Goal: Contribute content: Add original content to the website for others to see

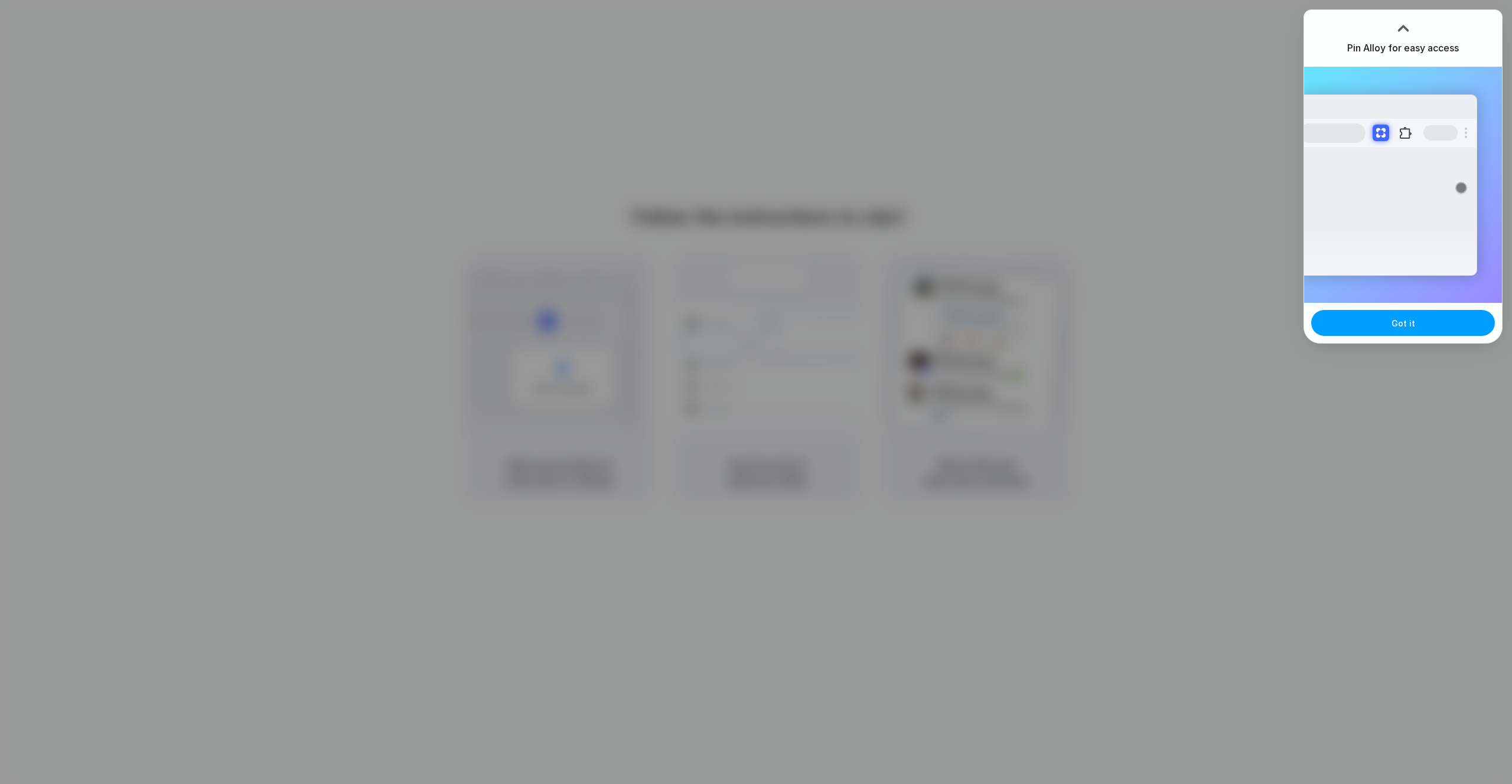
click at [1426, 322] on button "Got it" at bounding box center [1403, 323] width 184 height 26
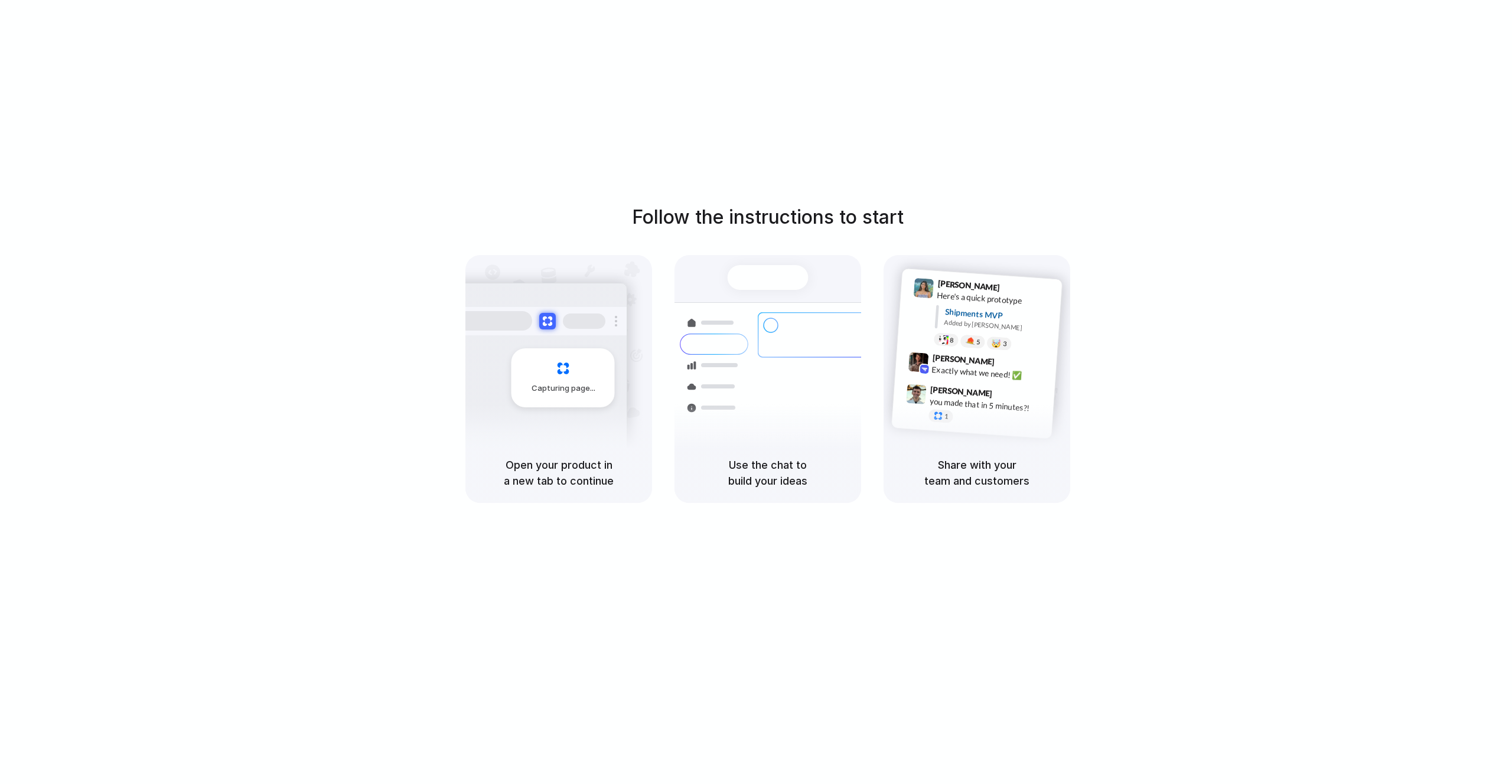
click at [1112, 121] on div "Follow the instructions to start Capturing page Open your product in a new tab …" at bounding box center [767, 403] width 1536 height 808
click at [1104, 113] on div "Follow the instructions to start Capturing page Open your product in a new tab …" at bounding box center [767, 403] width 1536 height 808
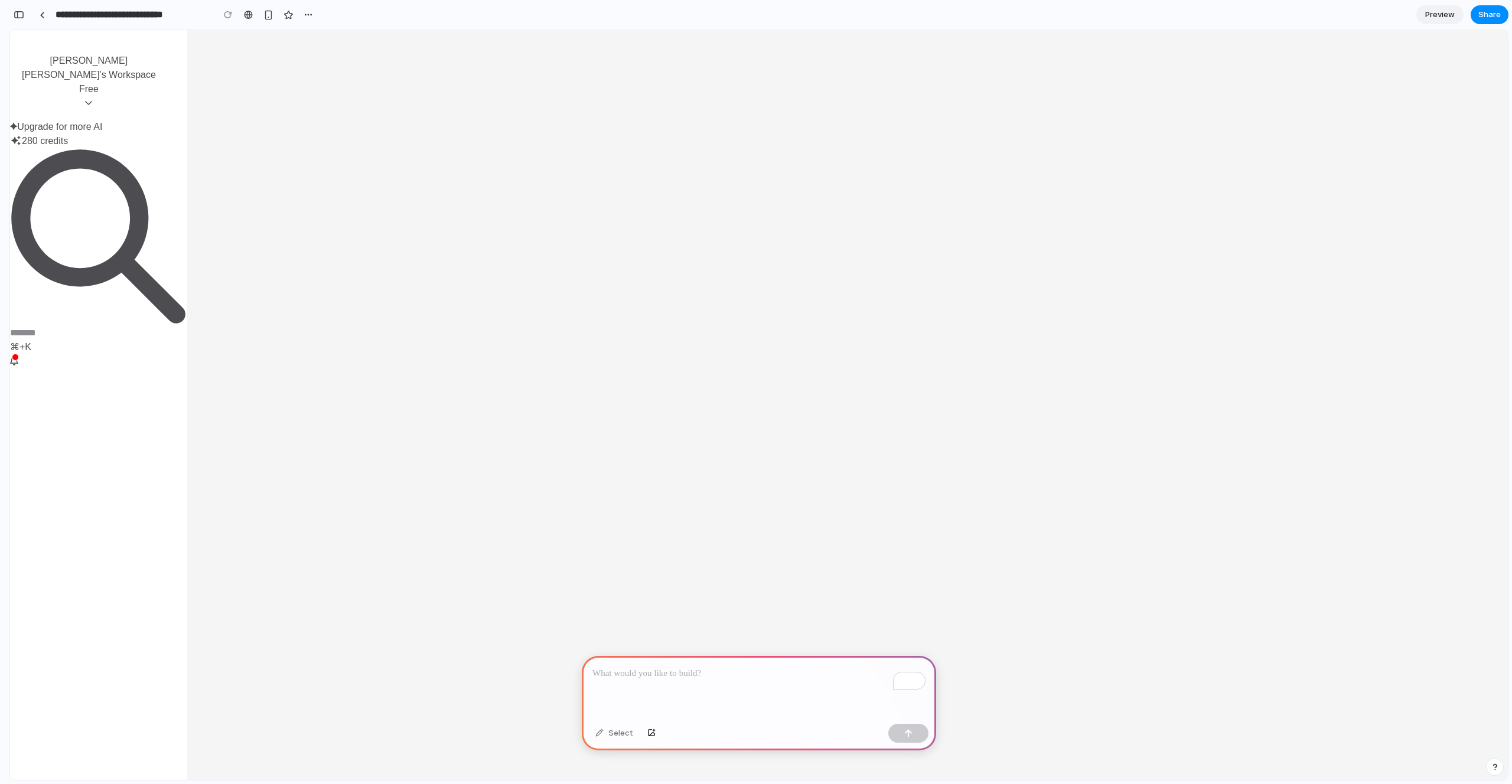
click at [670, 675] on p "To enrich screen reader interactions, please activate Accessibility in Grammarl…" at bounding box center [758, 673] width 333 height 14
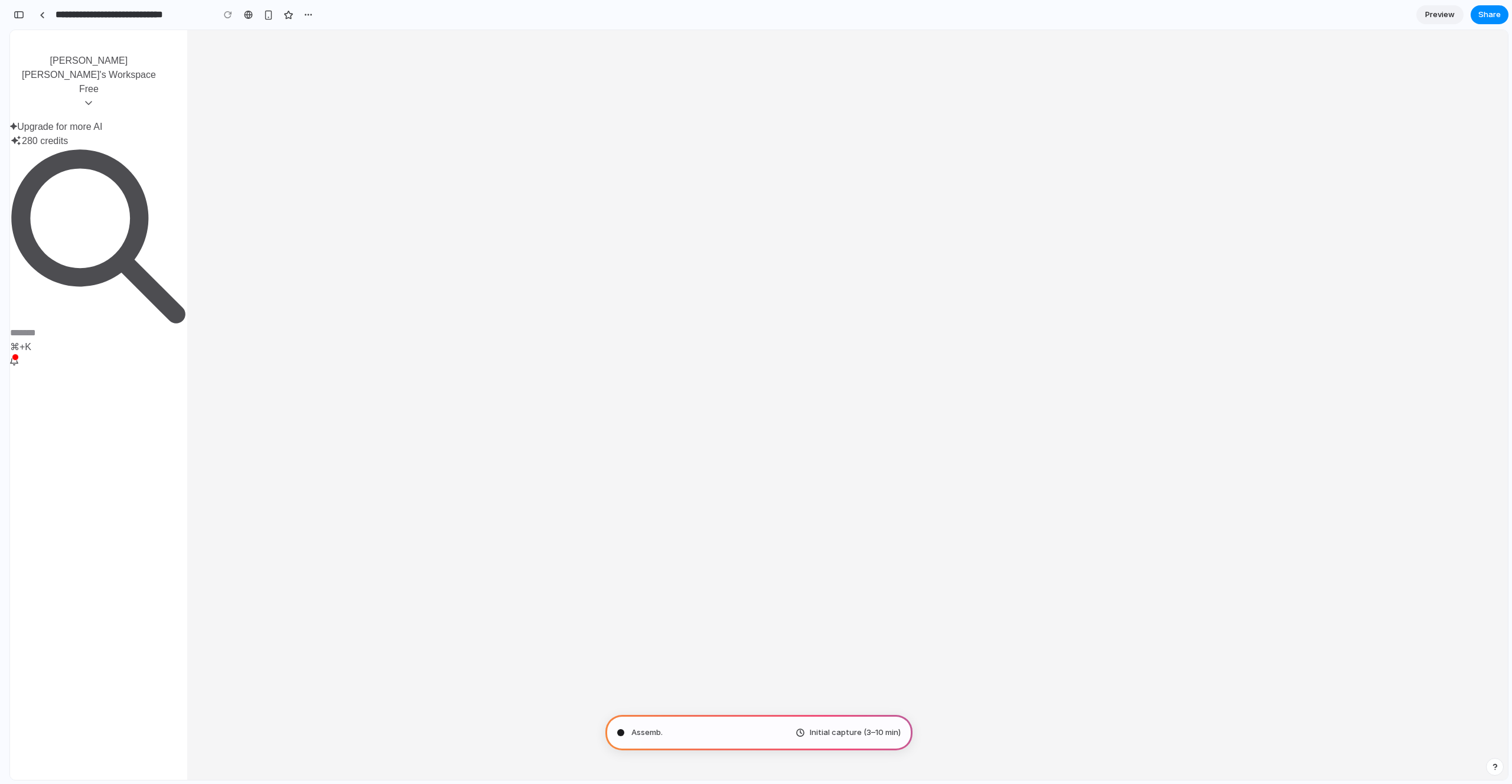
type input "**********"
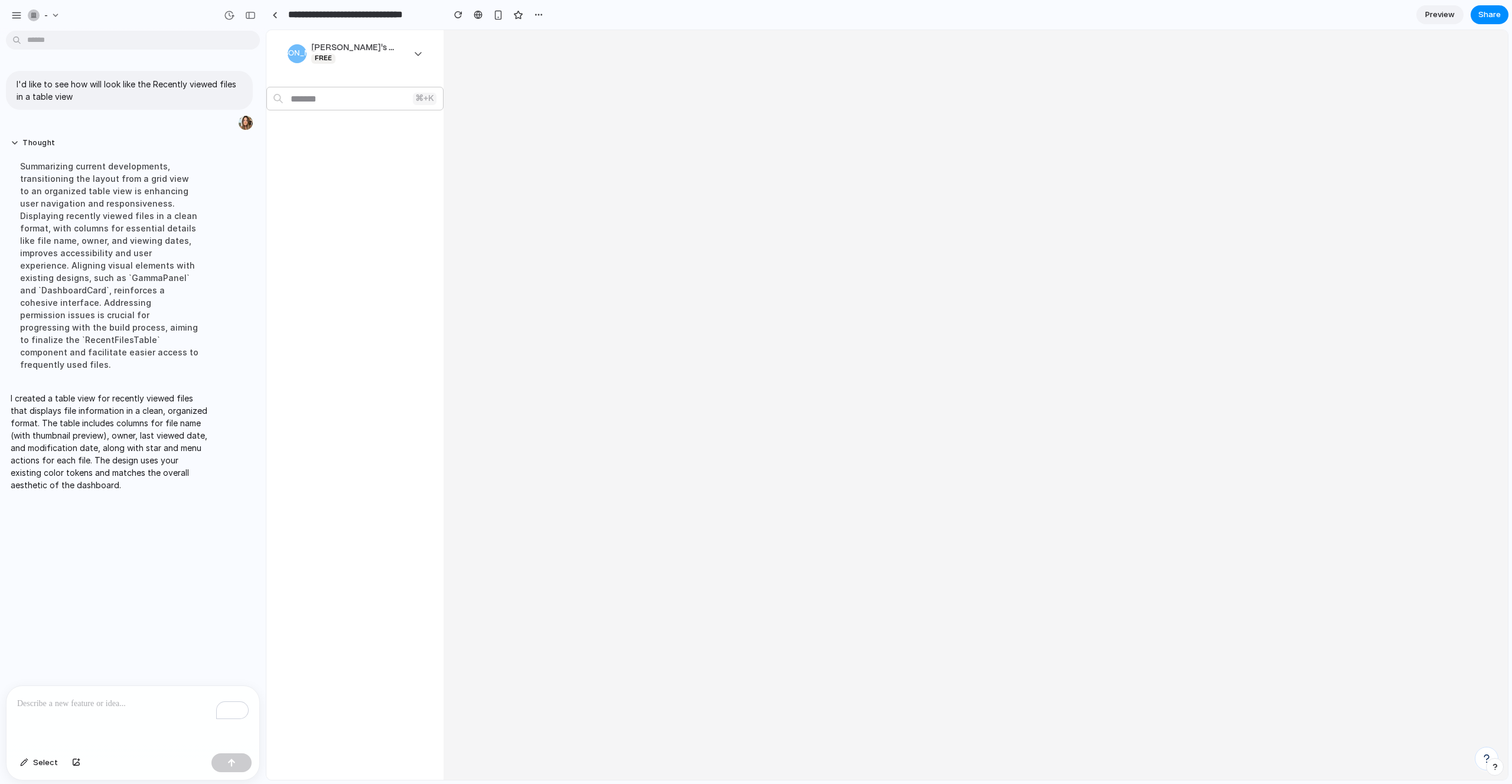
click at [100, 200] on div "Summarizing current developments, transitioning the layout from a grid view to …" at bounding box center [109, 265] width 197 height 225
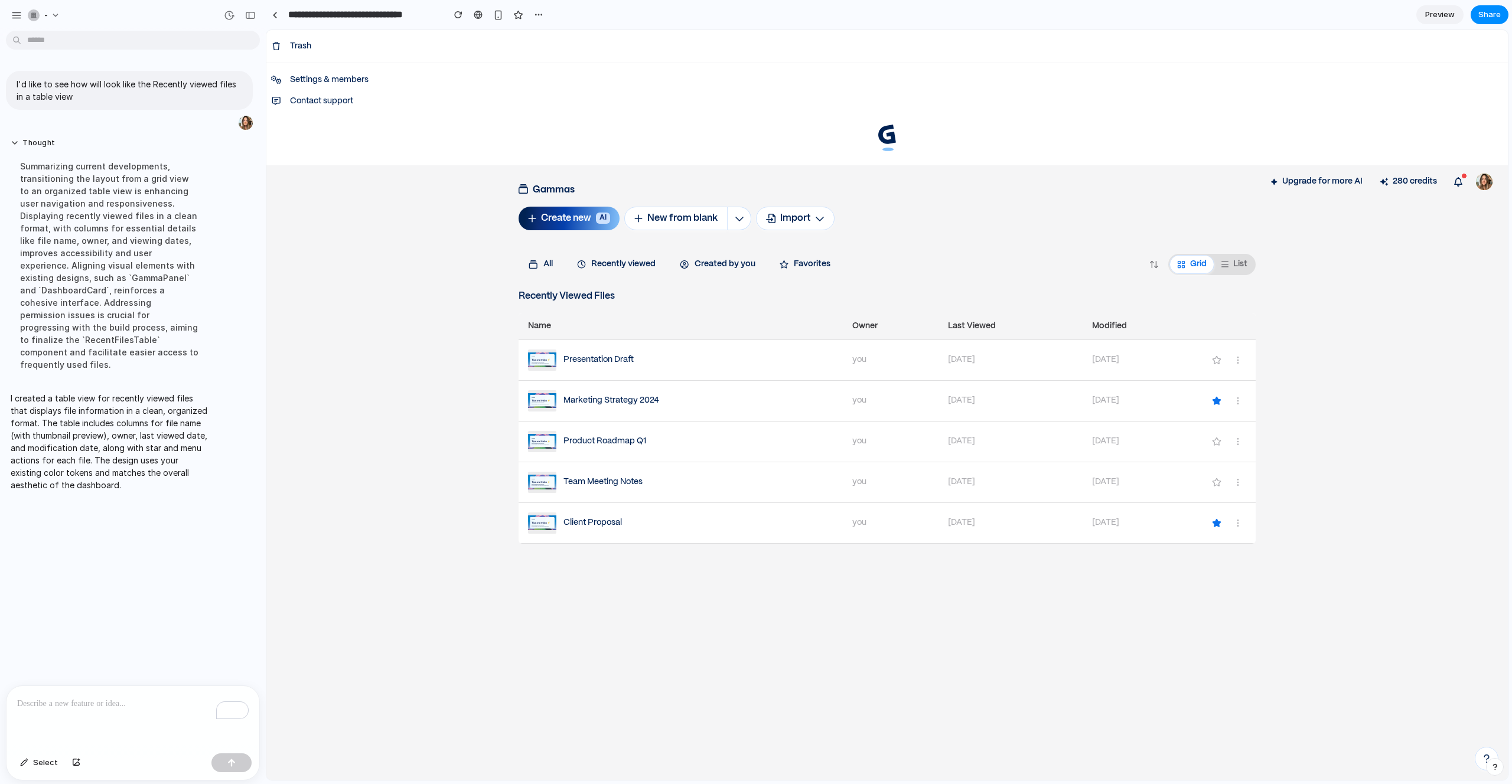
scroll to position [1860, 0]
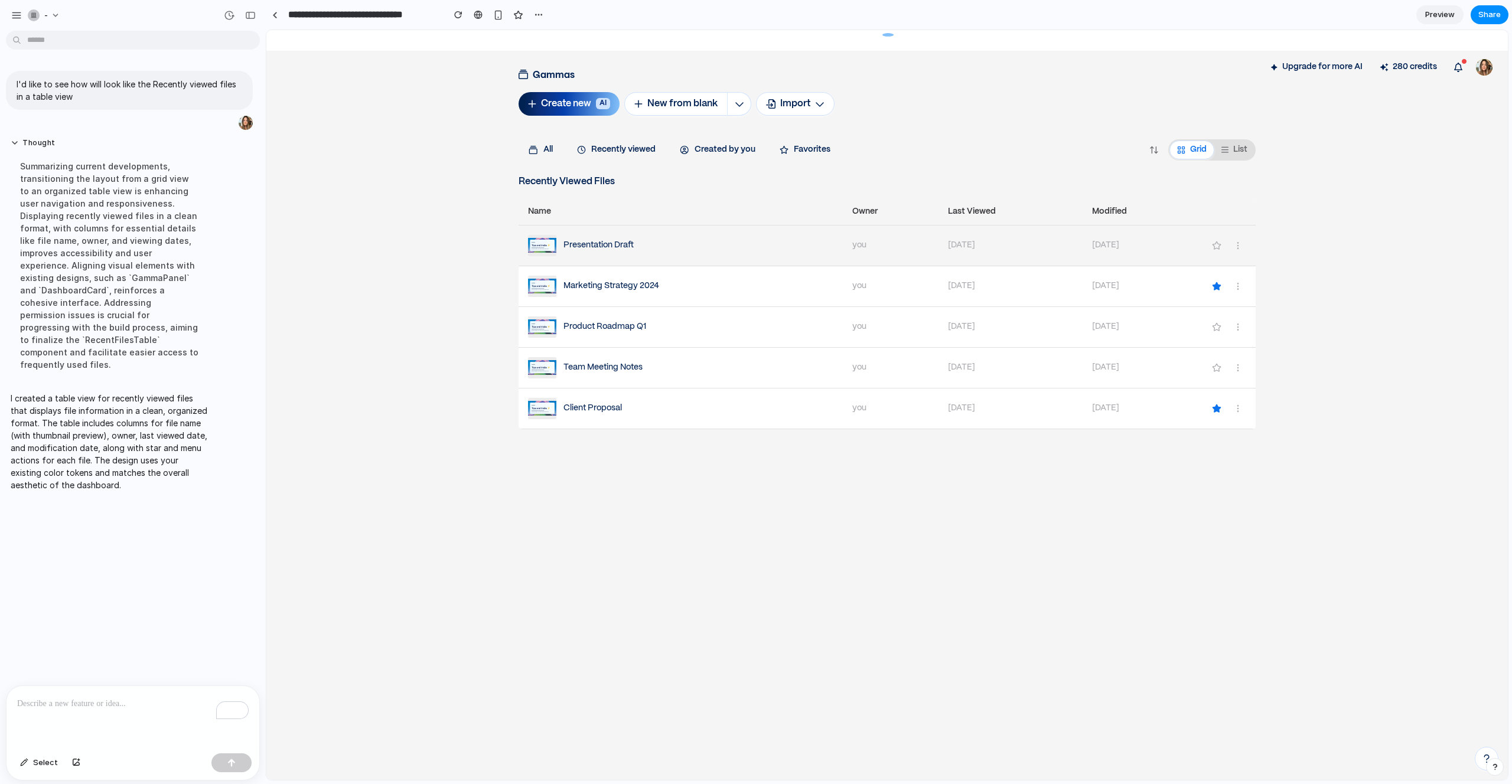
click at [778, 248] on div "Presentation Draft" at bounding box center [681, 246] width 305 height 22
click at [1238, 245] on circle "button" at bounding box center [1237, 245] width 1 height 1
click at [1298, 245] on div "Upgrade for more AI 280 credits Gammas Create new AI New from blank Import All …" at bounding box center [887, 426] width 1241 height 750
click at [1231, 149] on div "List" at bounding box center [1234, 150] width 26 height 10
click at [1184, 157] on button "Grid" at bounding box center [1191, 150] width 45 height 19
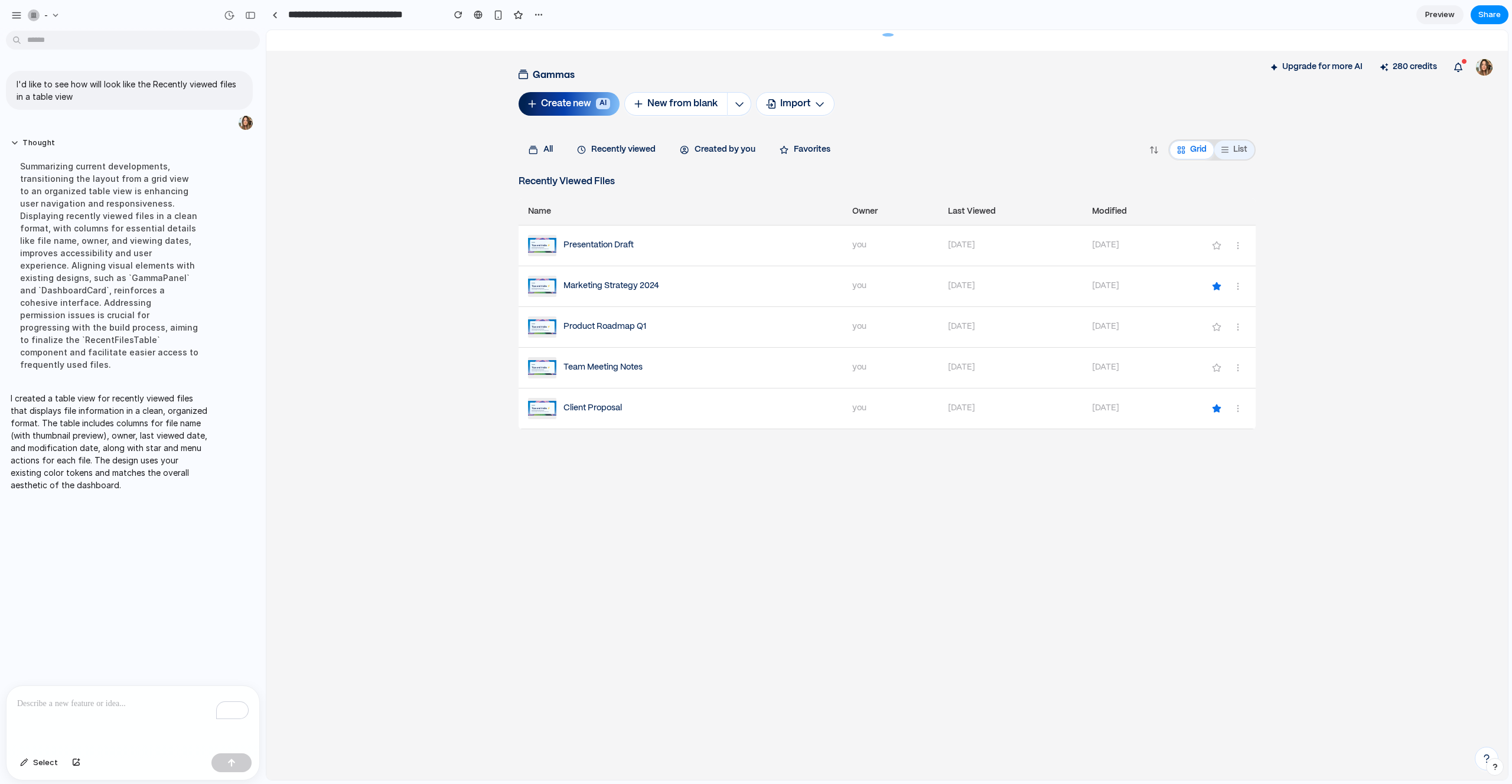
click at [1241, 154] on button "List" at bounding box center [1234, 150] width 40 height 19
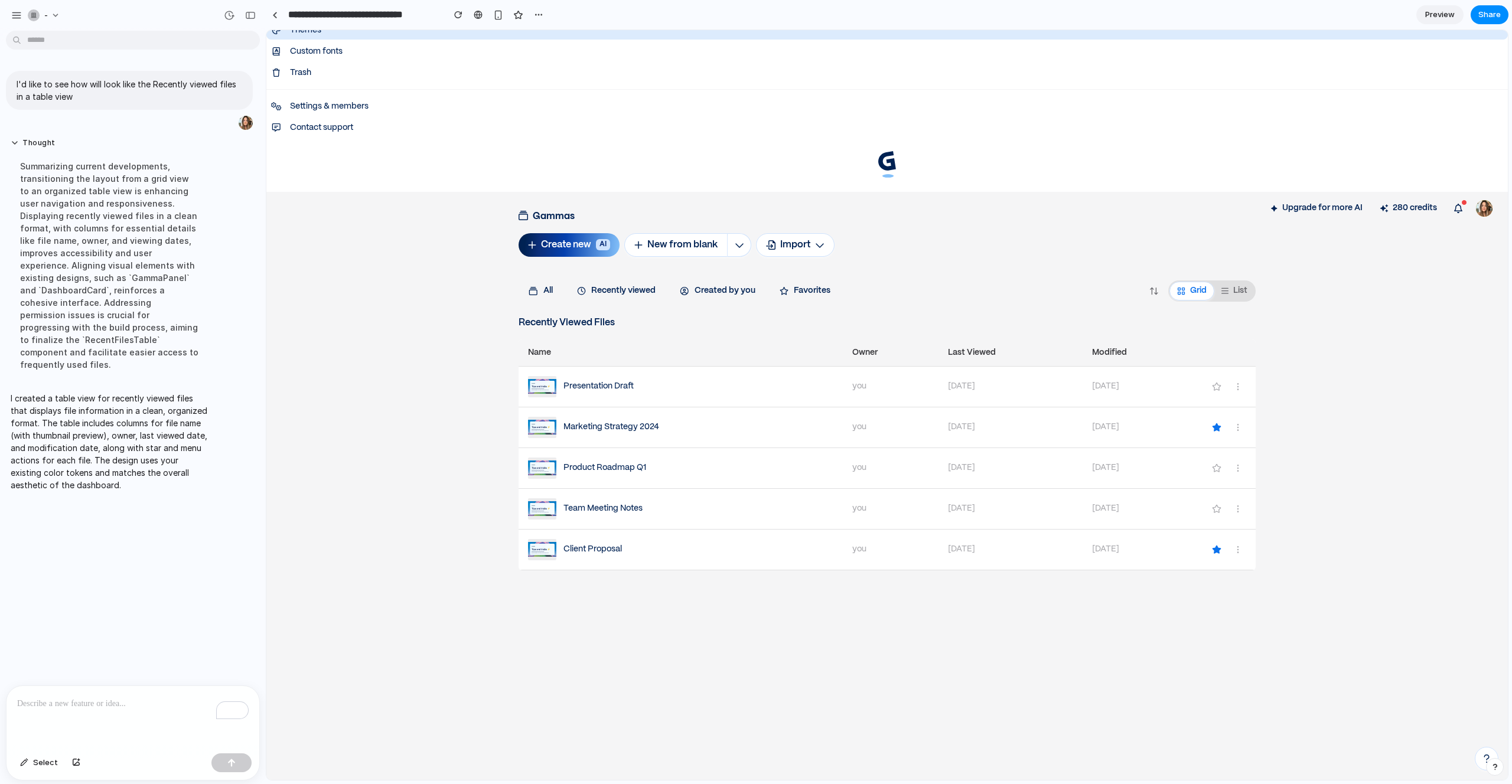
scroll to position [1880, 0]
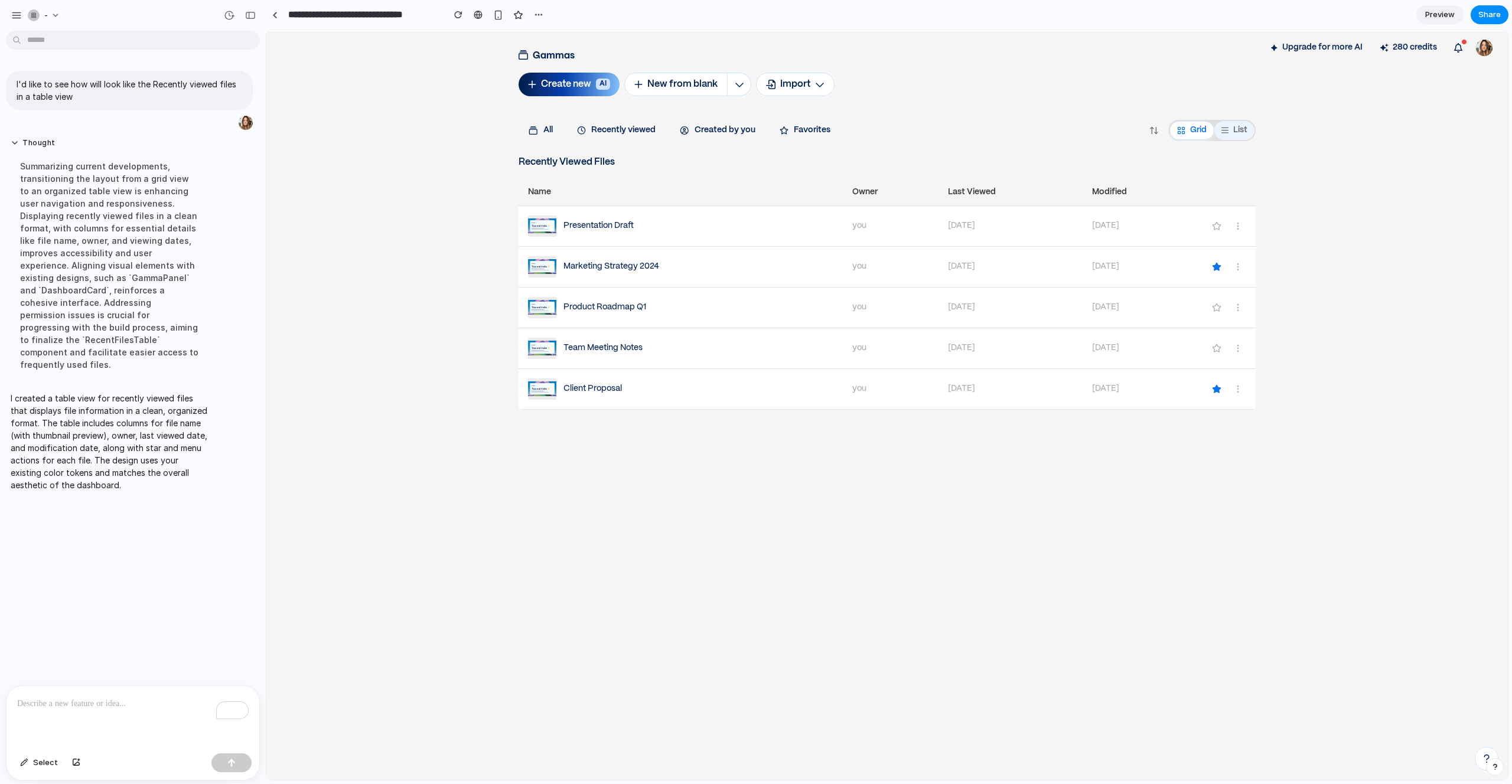
click at [1239, 125] on p "List" at bounding box center [1240, 130] width 14 height 10
click at [1190, 131] on p "Grid" at bounding box center [1198, 130] width 17 height 10
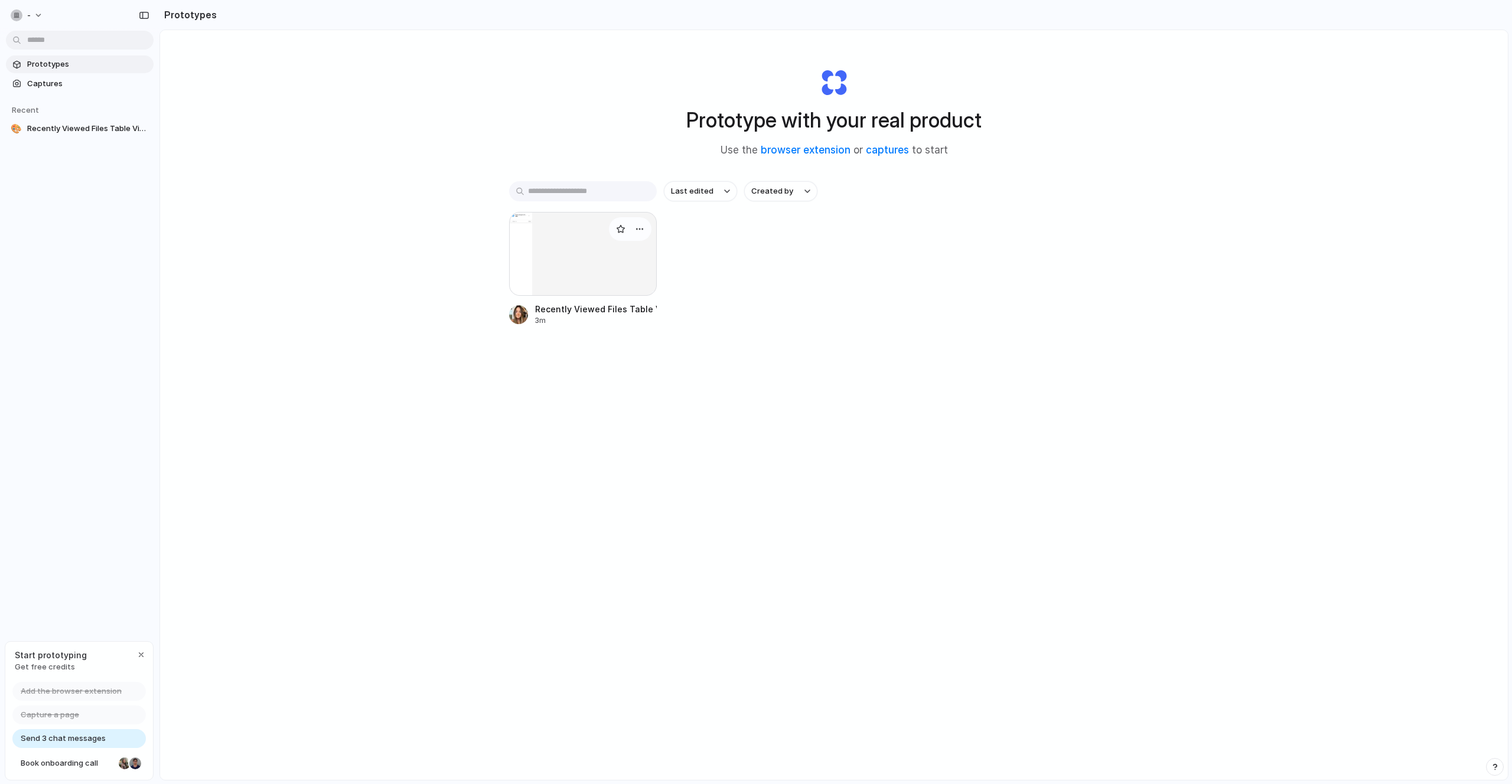
click at [583, 264] on div at bounding box center [583, 254] width 148 height 84
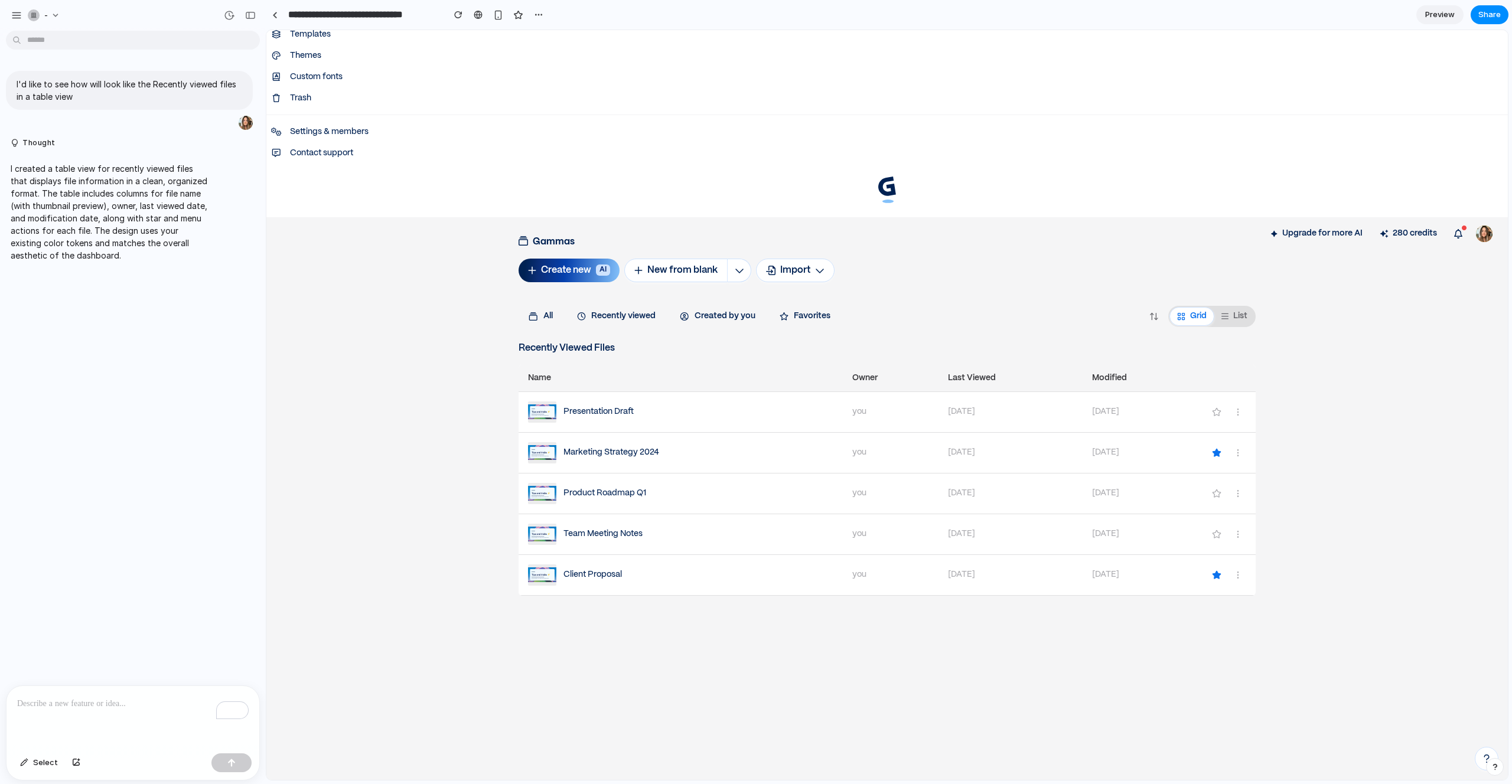
scroll to position [1757, 0]
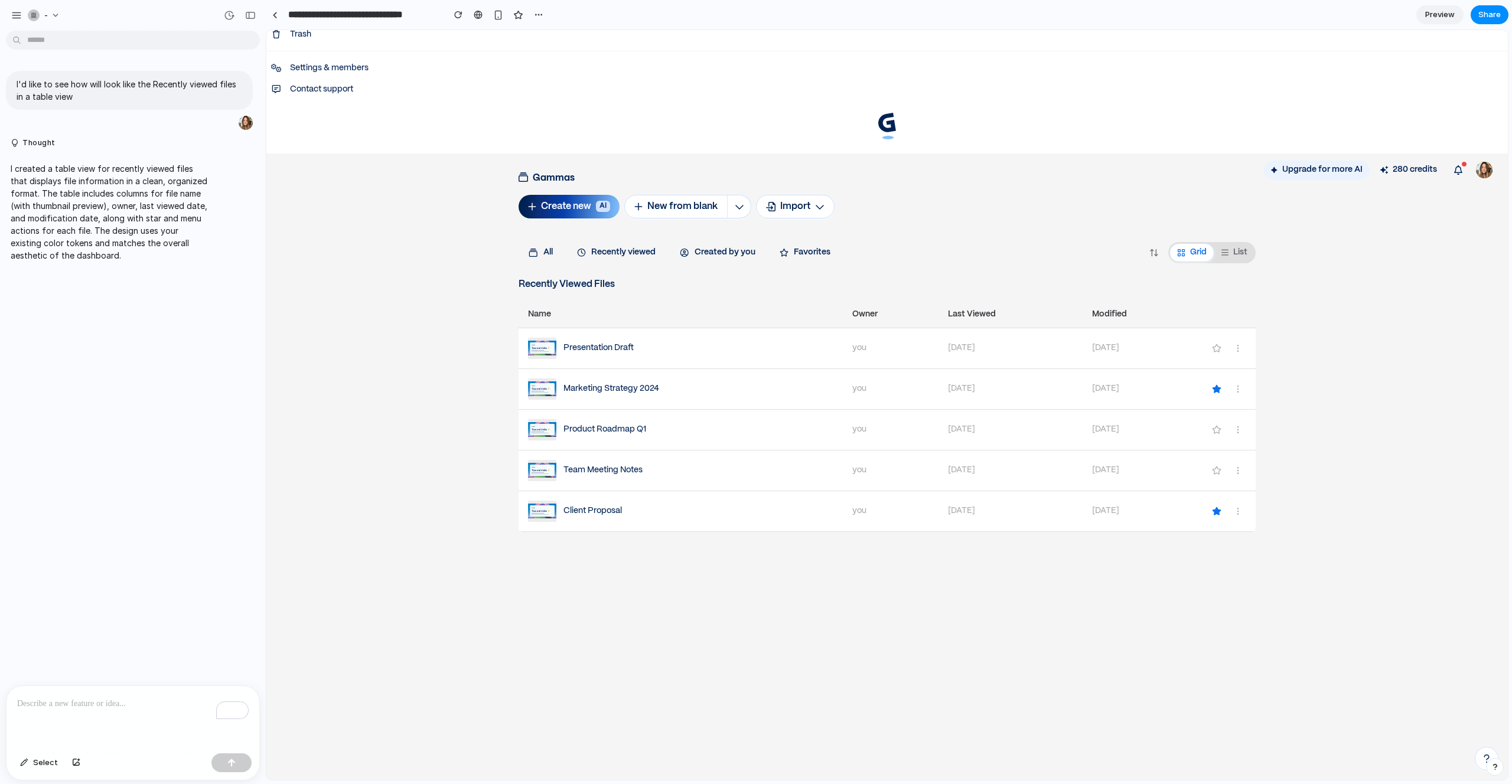
click at [1323, 170] on button "Upgrade for more AI" at bounding box center [1316, 170] width 106 height 19
click at [1419, 172] on span "280 credits" at bounding box center [1415, 170] width 45 height 10
click at [1353, 218] on div "Upgrade for more AI 280 credits Gammas Create new AI New from blank Import All …" at bounding box center [887, 529] width 1241 height 750
click at [601, 264] on div "Gammas Create new AI New from blank Import All Recently viewed Created by you F…" at bounding box center [886, 351] width 737 height 361
click at [606, 253] on button "Recently viewed" at bounding box center [616, 253] width 99 height 17
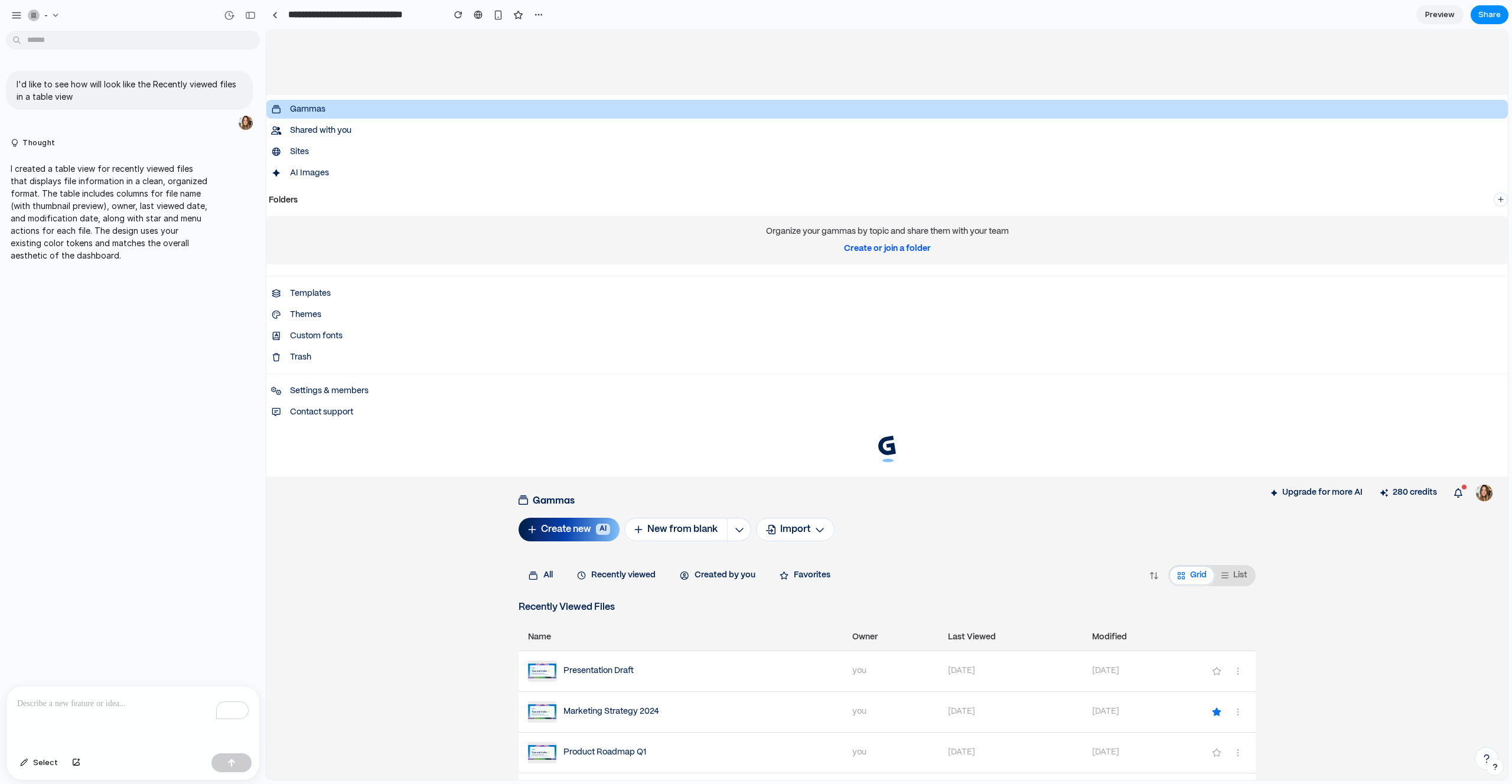
scroll to position [1410, 0]
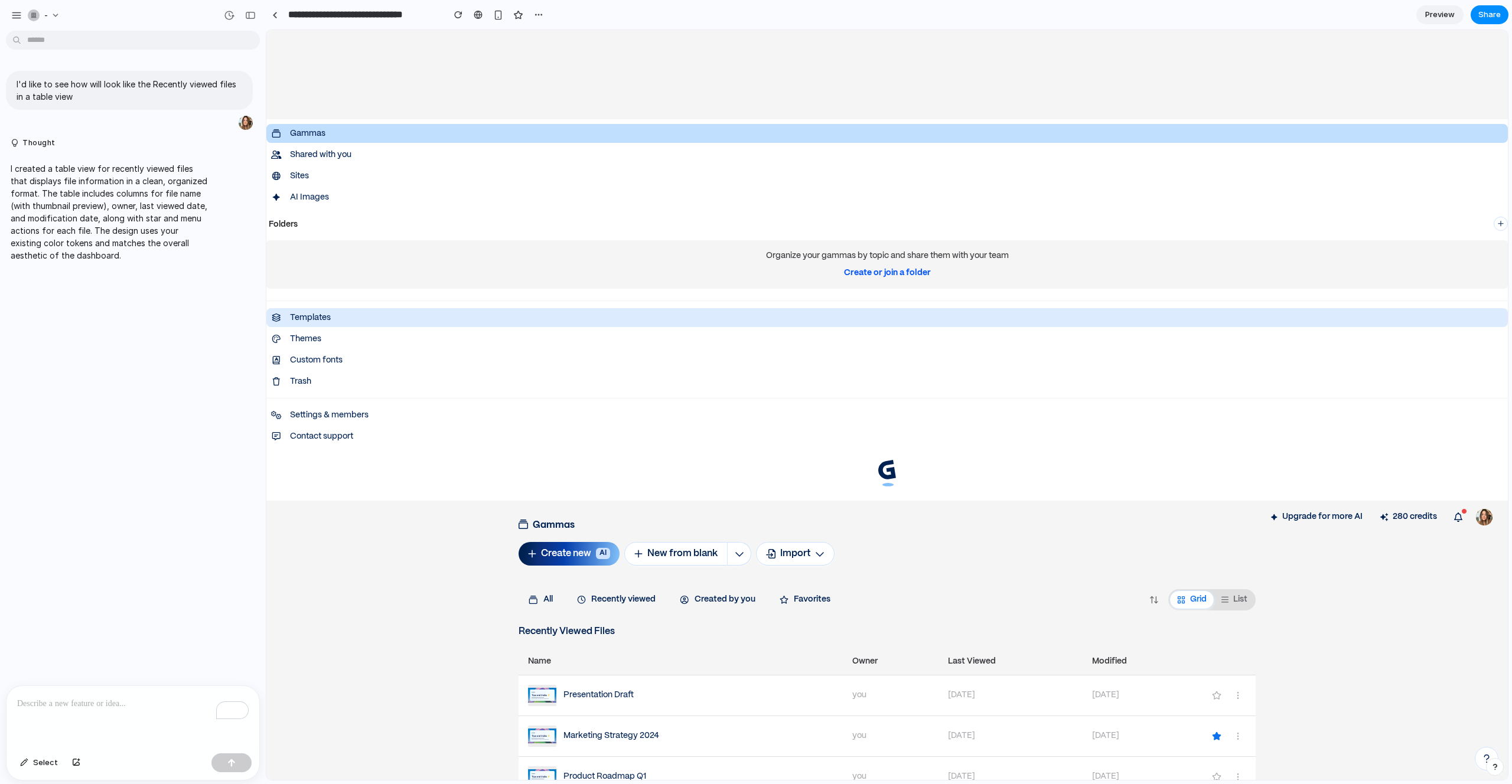
click at [653, 321] on p "Templates" at bounding box center [897, 318] width 1213 height 10
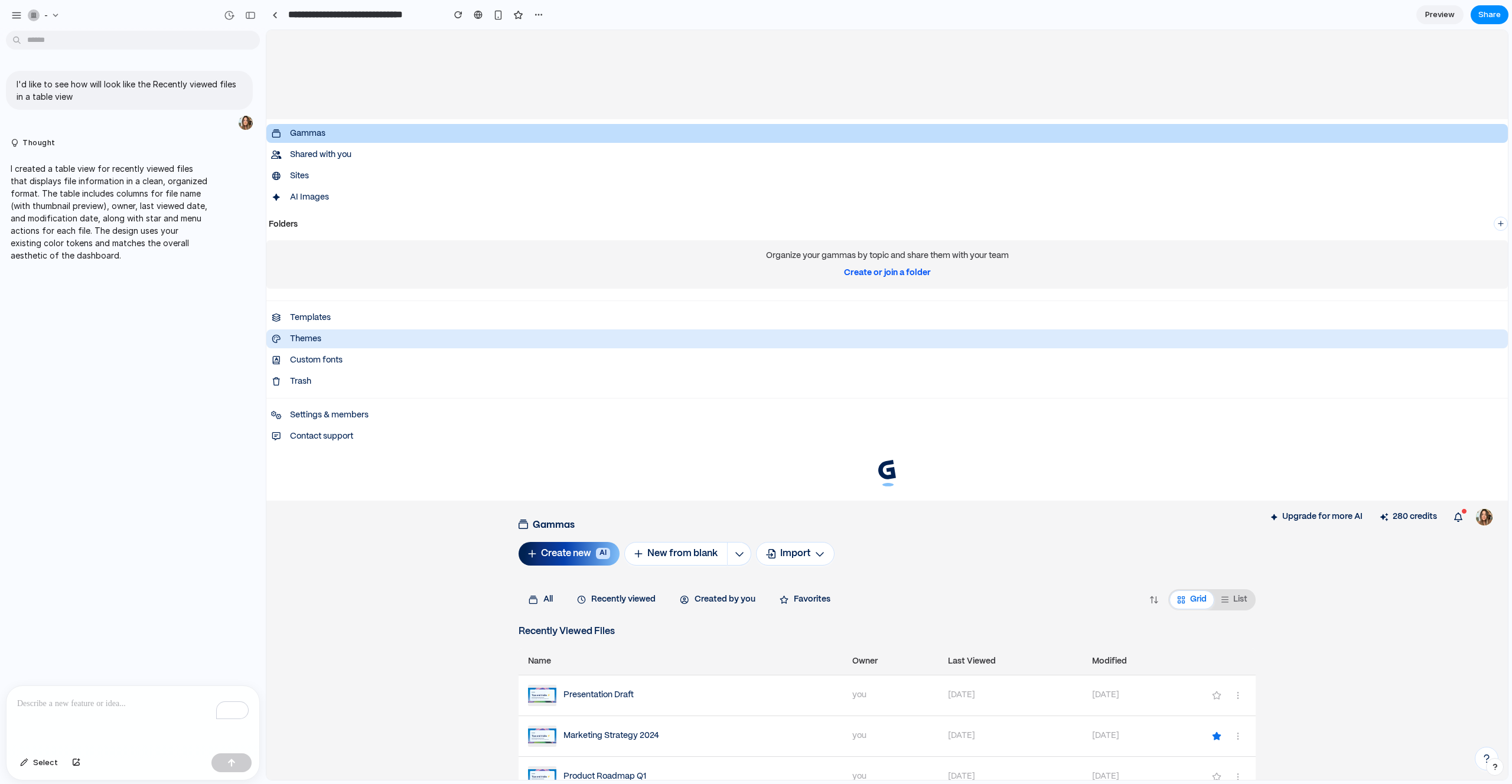
click at [645, 334] on p "Themes" at bounding box center [897, 339] width 1213 height 10
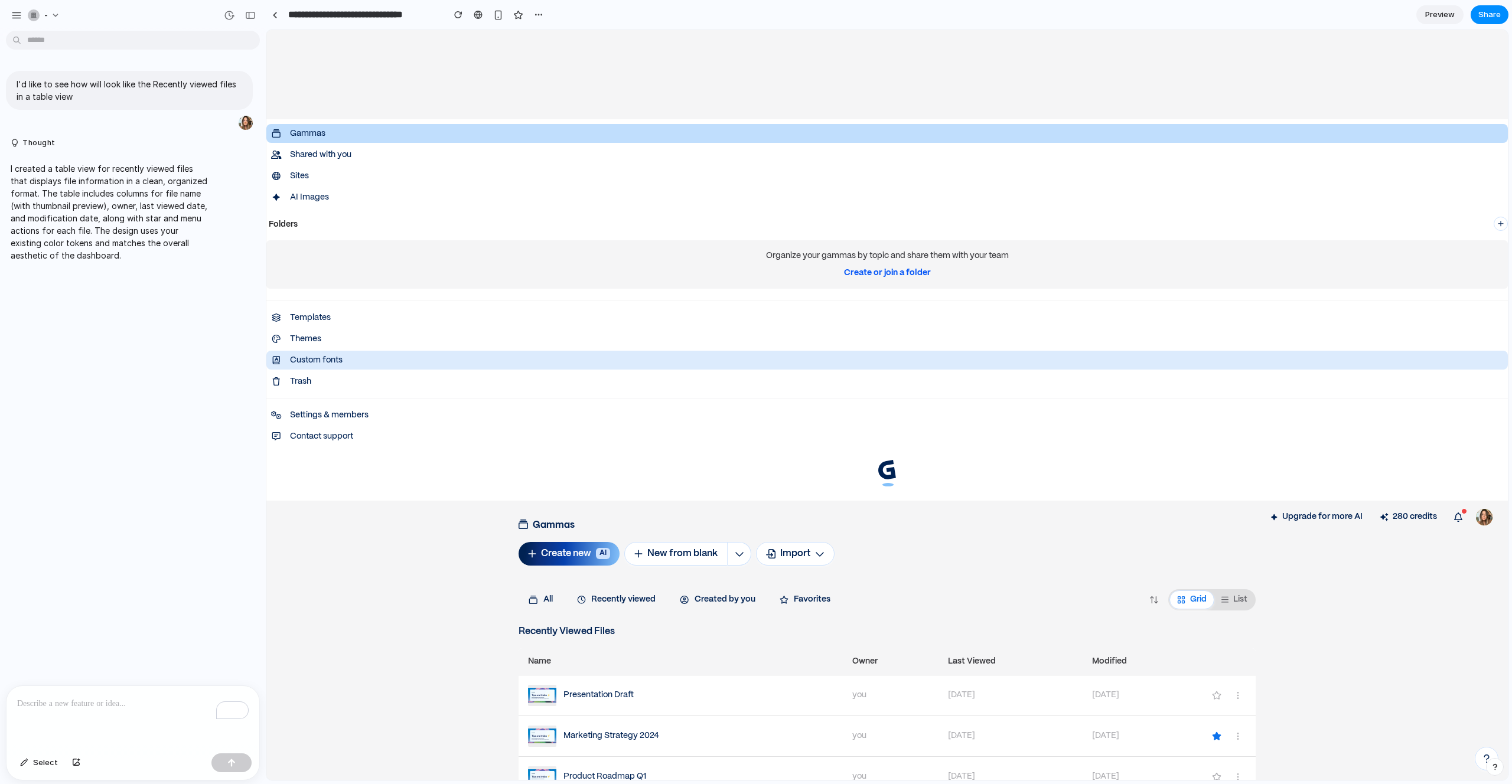
click at [634, 358] on p "Custom fonts" at bounding box center [897, 360] width 1213 height 10
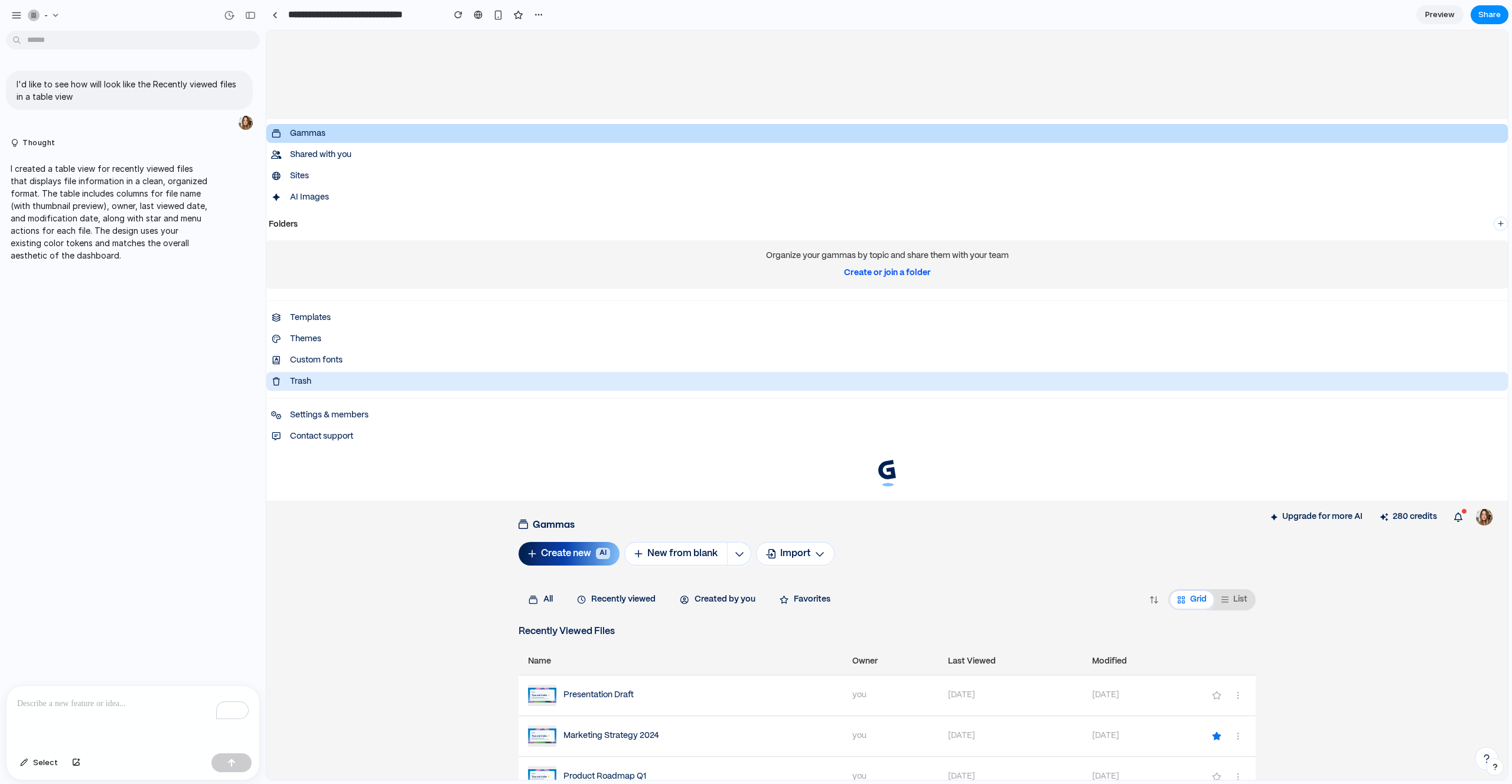
click at [634, 385] on link "Trash" at bounding box center [887, 381] width 1241 height 19
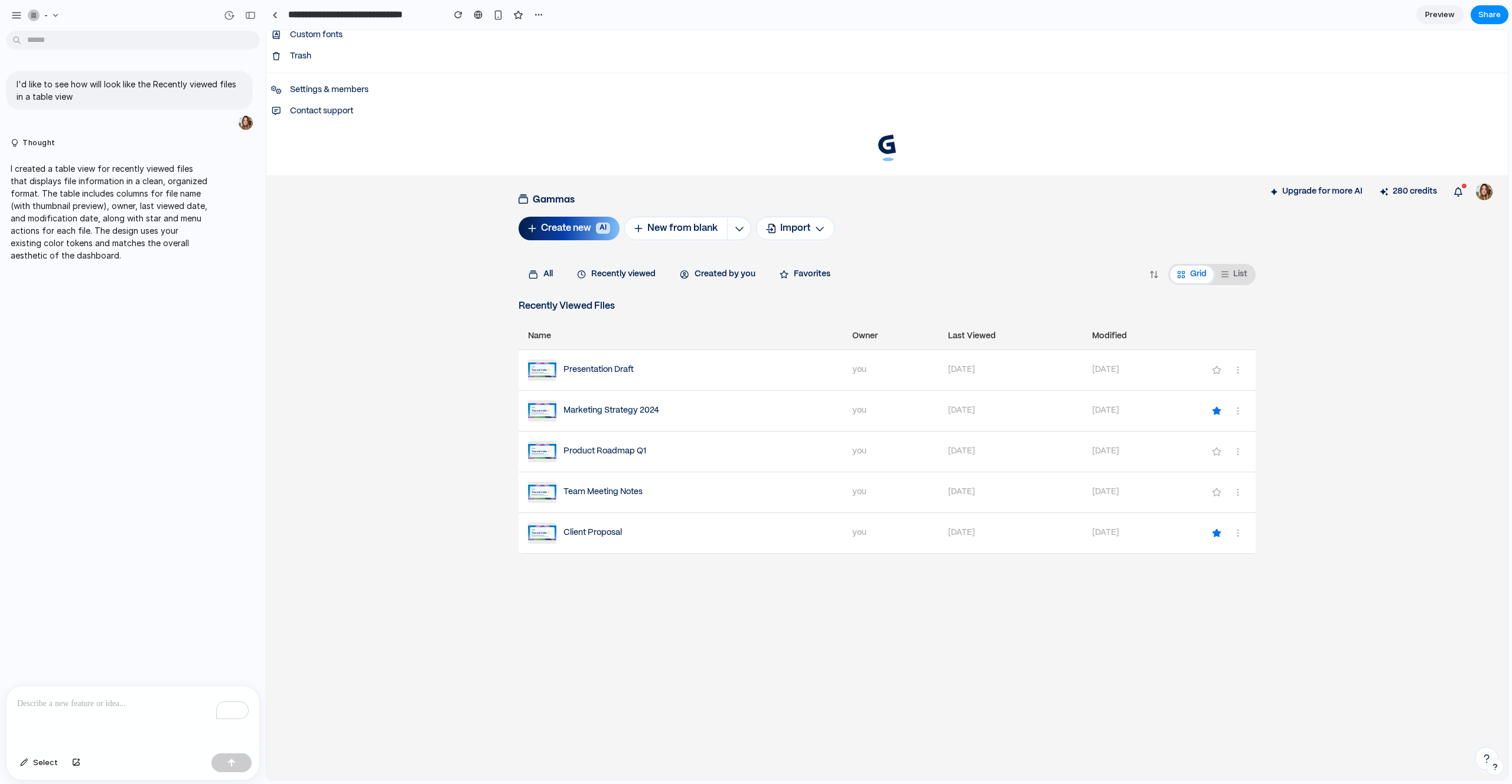
scroll to position [1880, 0]
